Goal: Task Accomplishment & Management: Complete application form

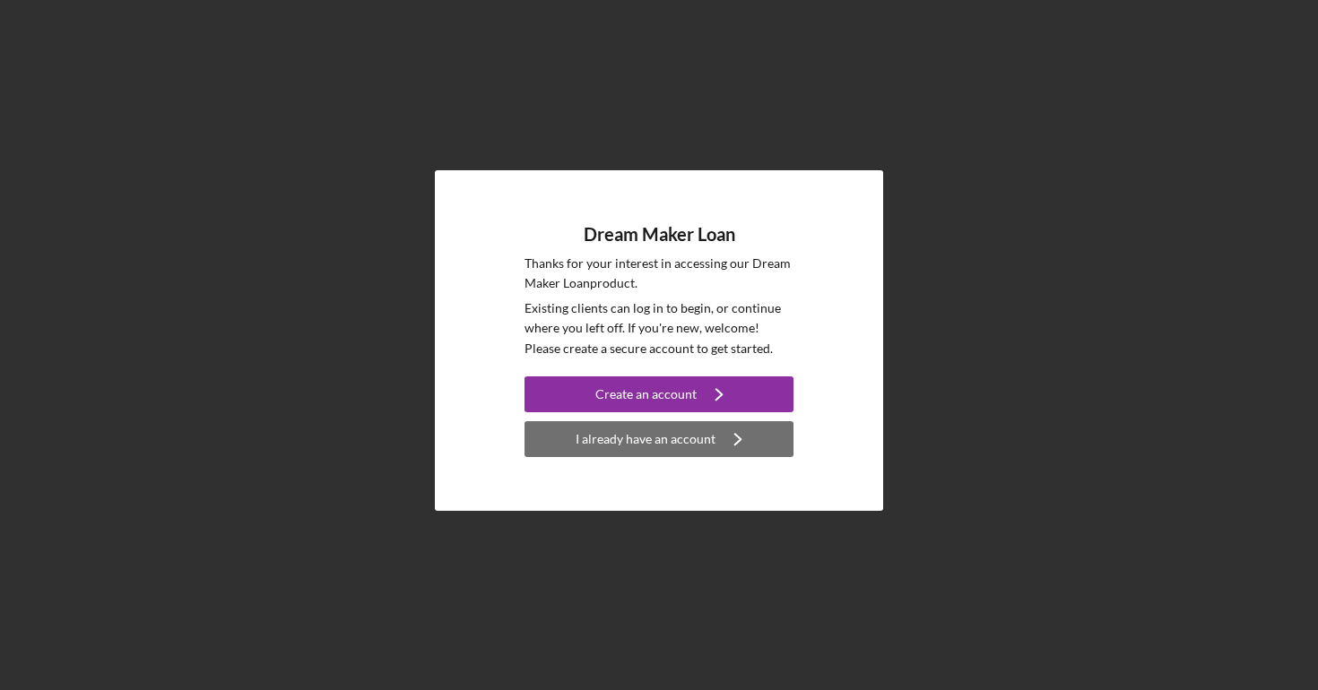
click at [566, 436] on button "I already have an account Icon/Navigate" at bounding box center [659, 439] width 269 height 36
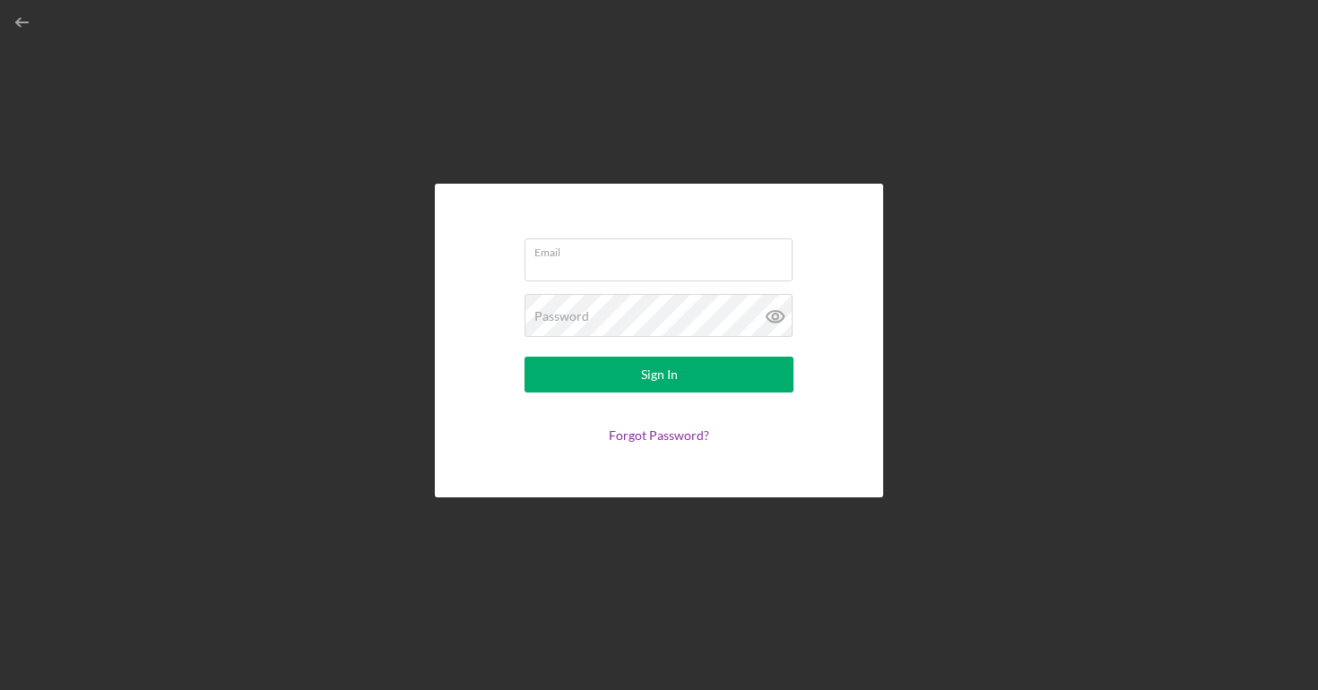
type input "[EMAIL_ADDRESS][DOMAIN_NAME]"
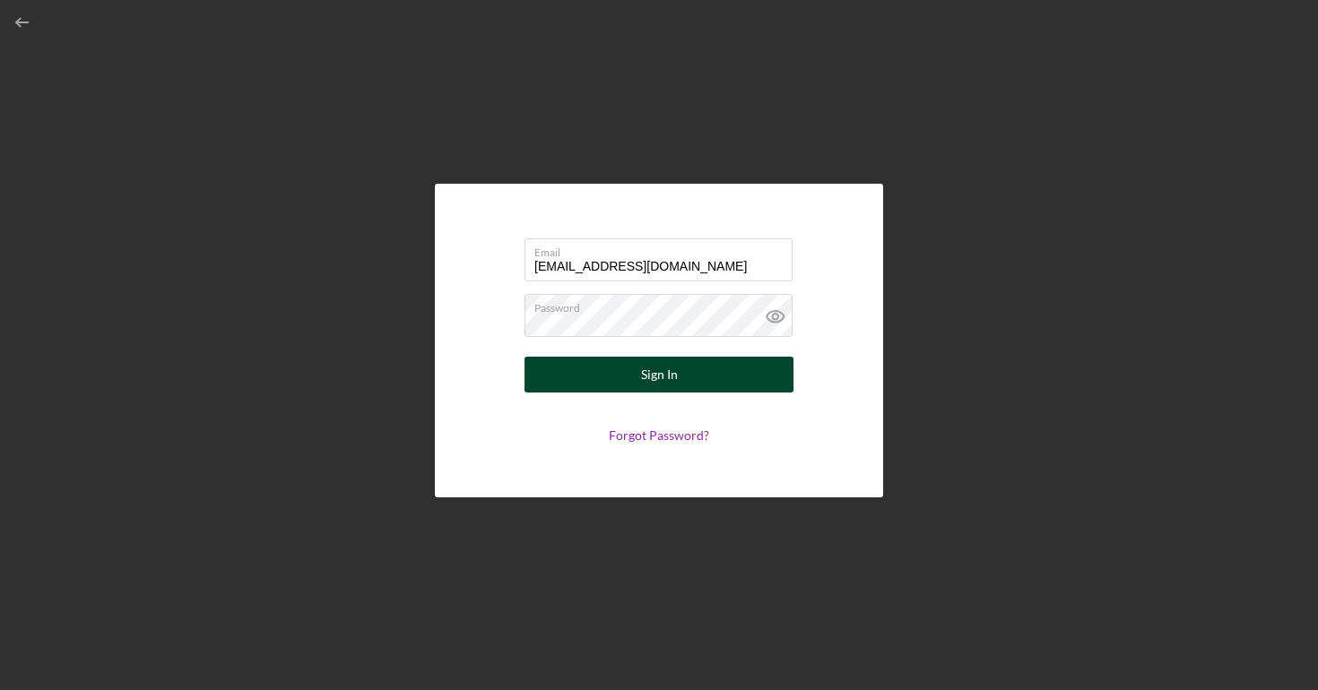
click at [612, 378] on button "Sign In" at bounding box center [659, 375] width 269 height 36
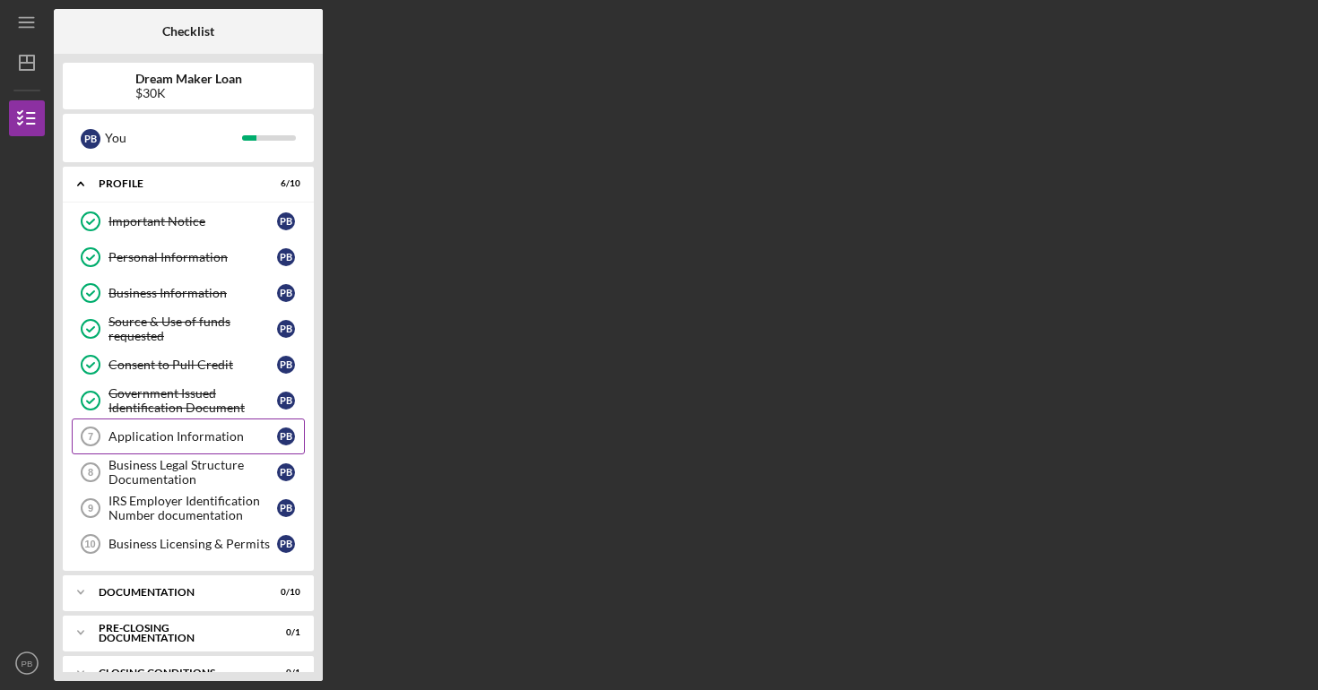
click at [168, 432] on div "Application Information" at bounding box center [192, 436] width 169 height 14
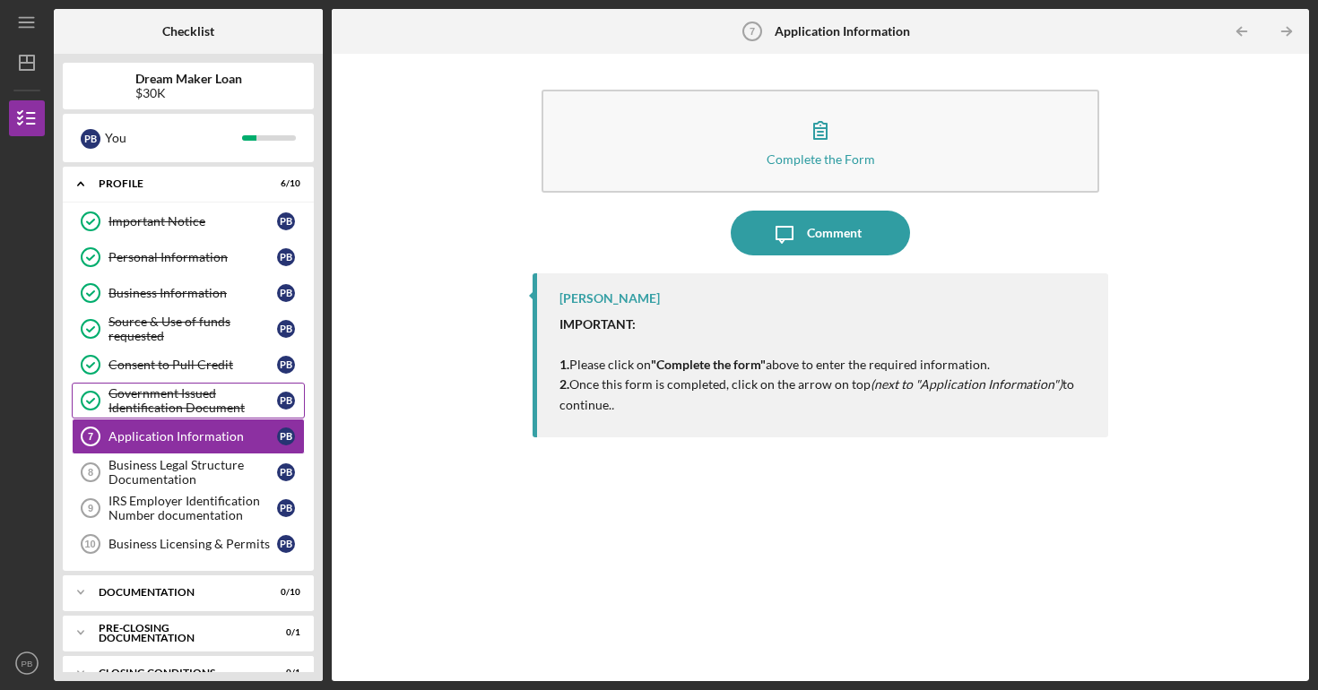
click at [146, 395] on div "Government Issued Identification Document" at bounding box center [192, 400] width 169 height 29
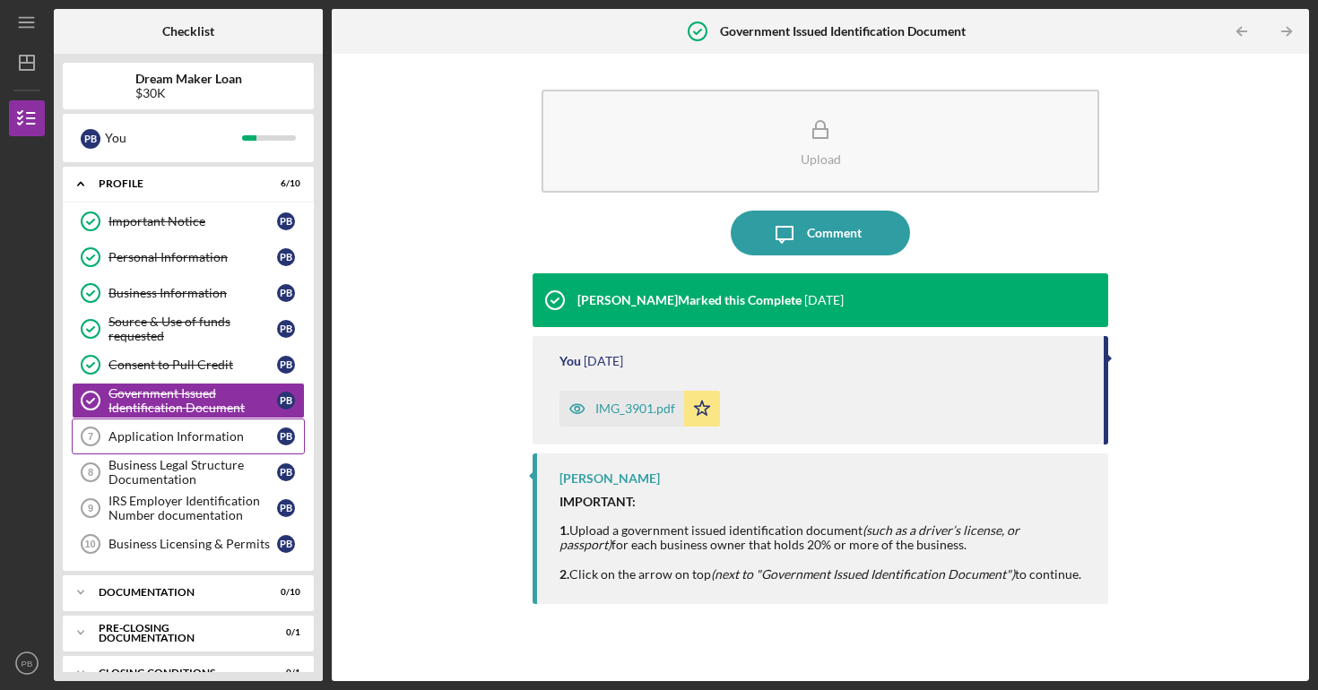
click at [159, 424] on link "Application Information 7 Application Information P B" at bounding box center [188, 437] width 233 height 36
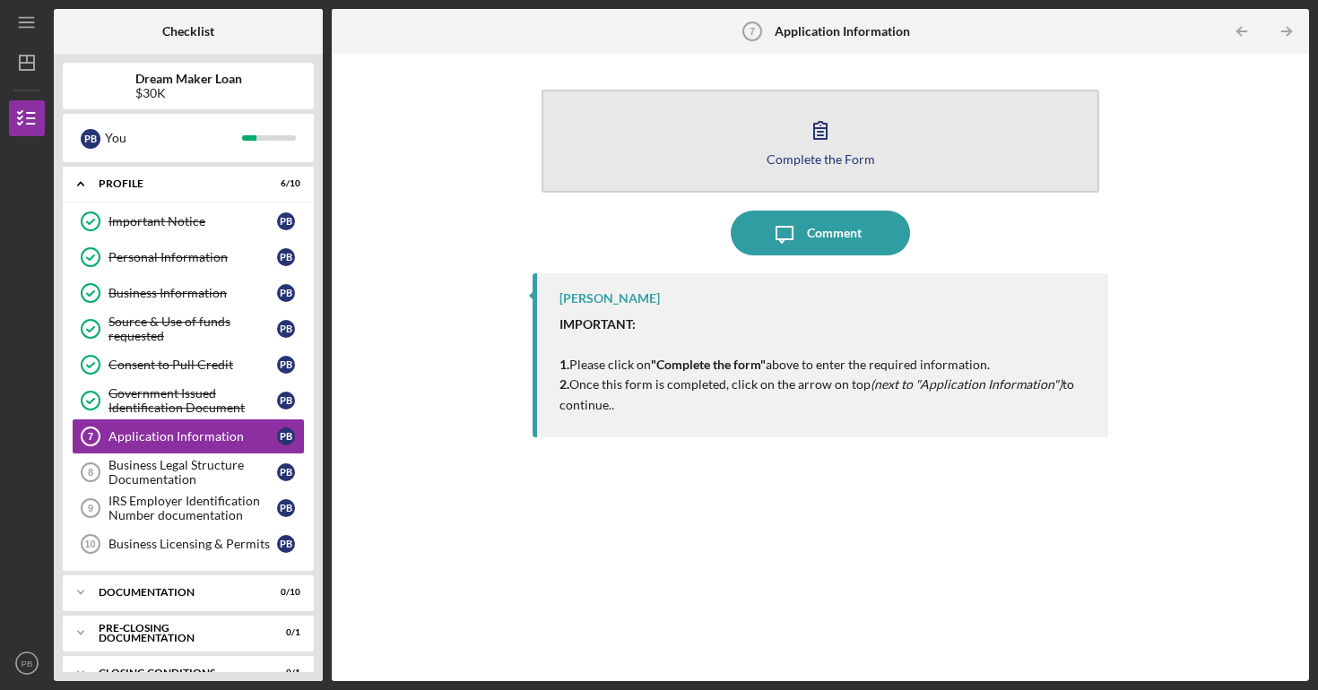
click at [832, 106] on button "Complete the Form Form" at bounding box center [821, 141] width 558 height 103
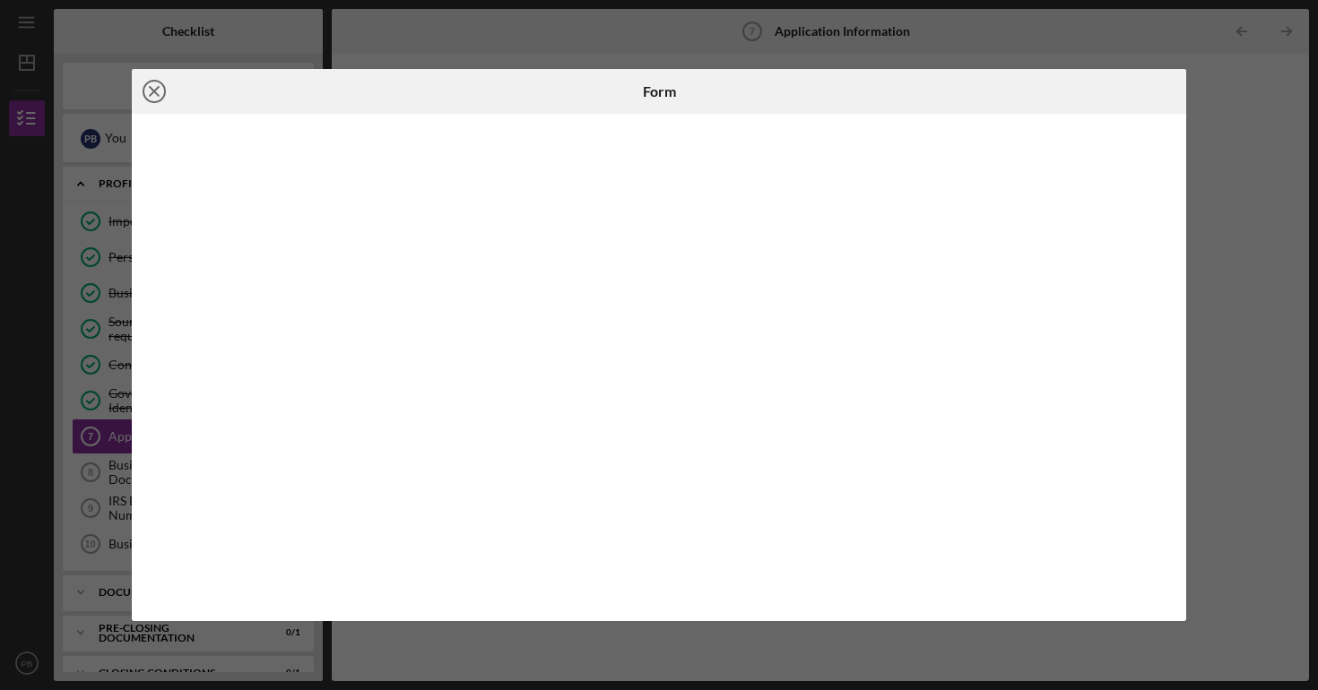
click at [150, 95] on line at bounding box center [154, 91] width 9 height 9
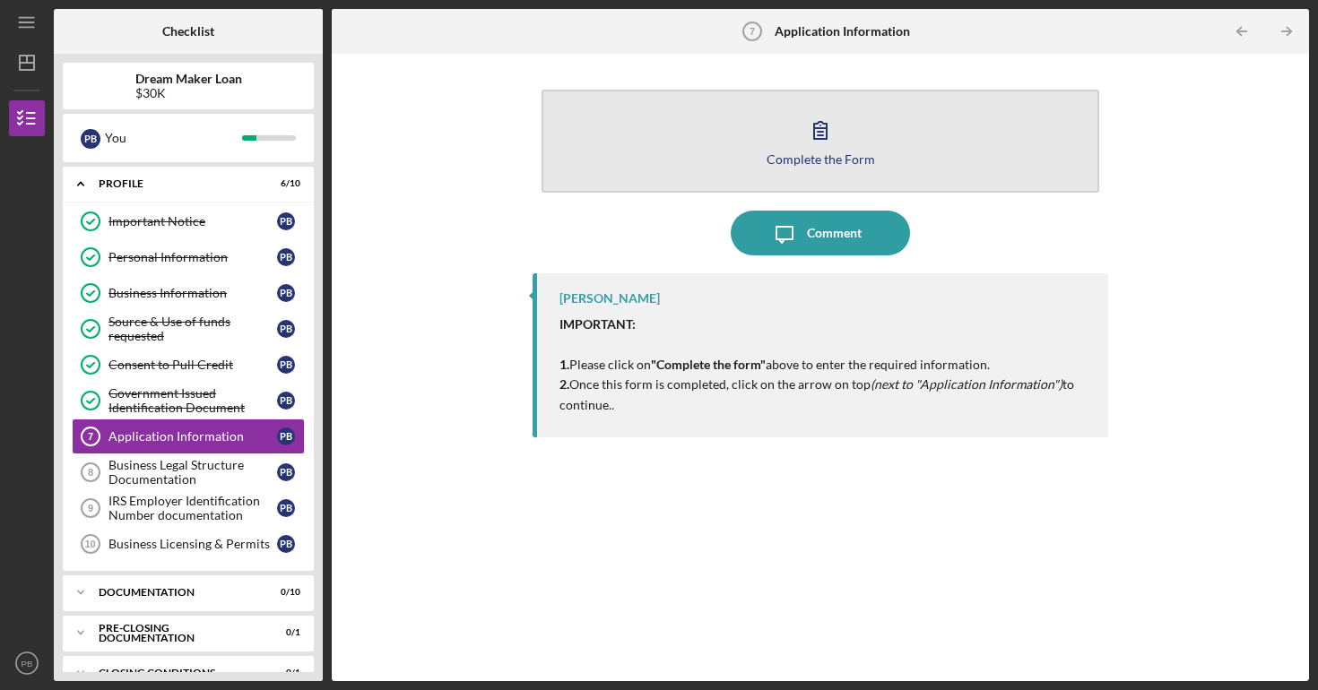
click at [672, 107] on button "Complete the Form Form" at bounding box center [821, 141] width 558 height 103
